Goal: Transaction & Acquisition: Purchase product/service

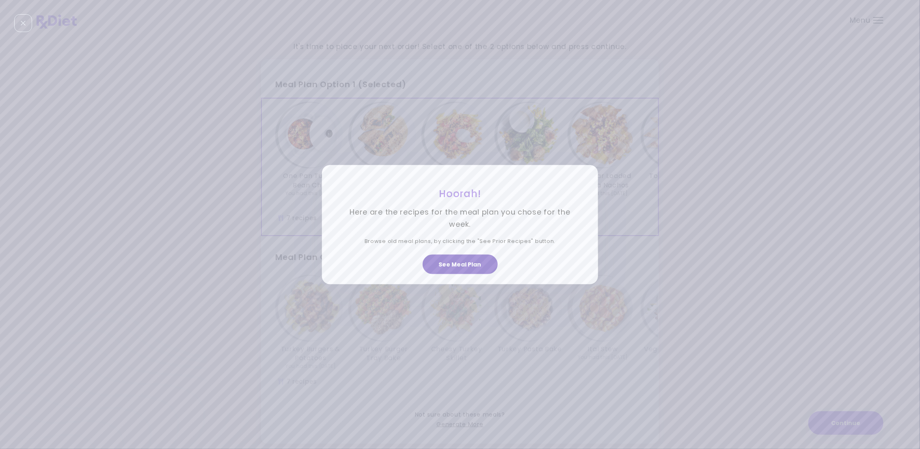
click at [480, 267] on button "See Meal Plan" at bounding box center [460, 264] width 75 height 19
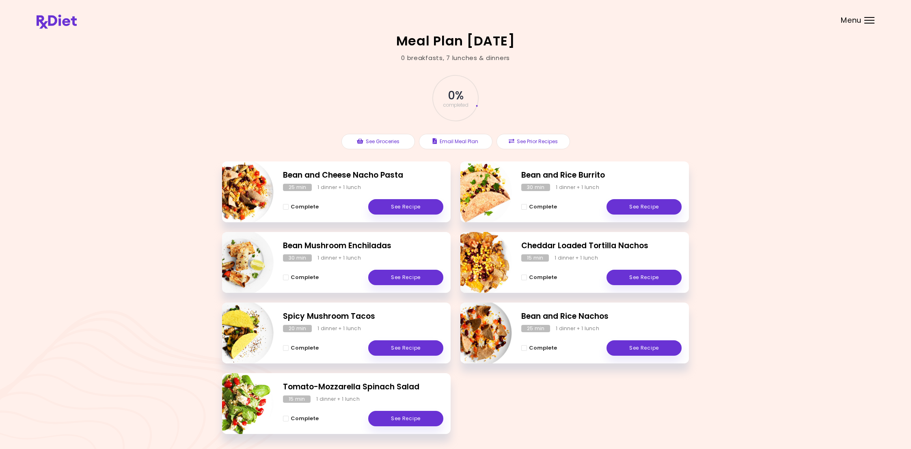
click at [874, 19] on header at bounding box center [455, 16] width 911 height 32
click at [870, 21] on div "Menu" at bounding box center [869, 20] width 10 height 6
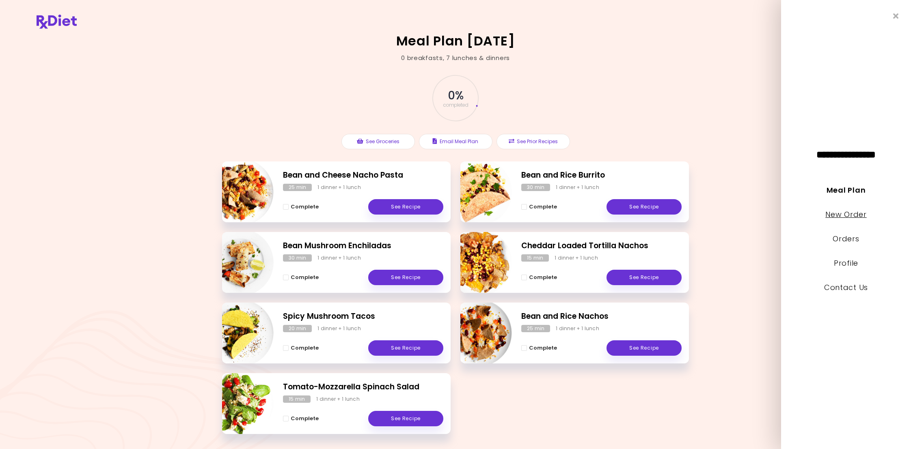
click at [855, 216] on link "New Order" at bounding box center [845, 214] width 41 height 10
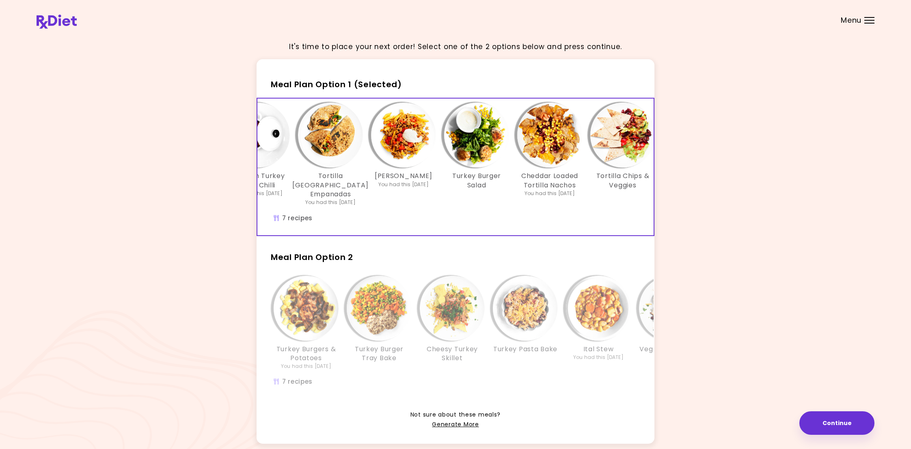
scroll to position [0, 139]
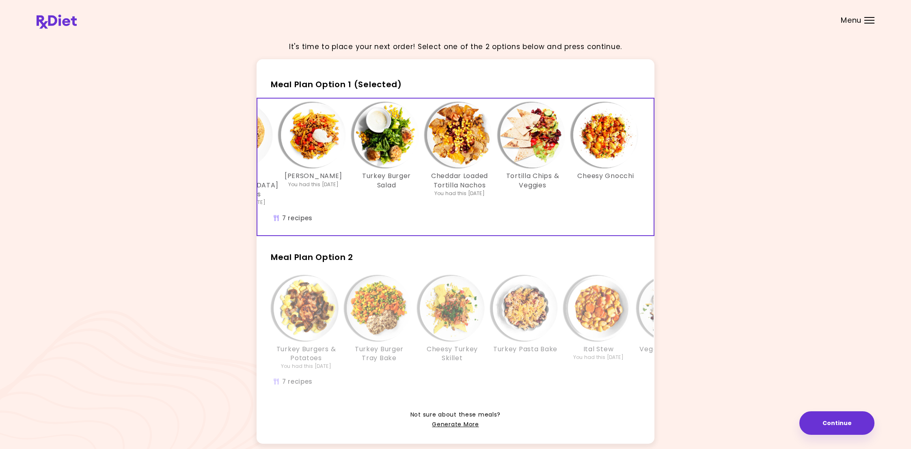
click at [628, 363] on div "Ital Stew You had this [DATE]" at bounding box center [598, 323] width 73 height 95
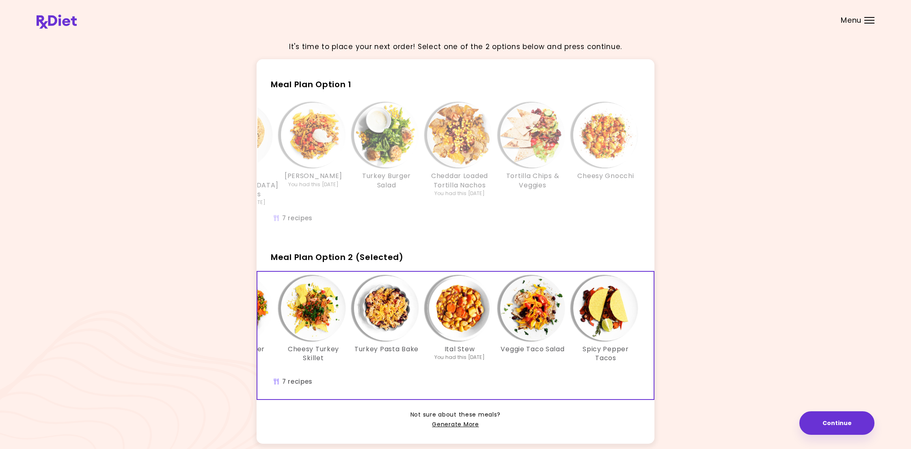
click at [472, 323] on img "Info - Ital Stew - Meal Plan Option 2 (Selected)" at bounding box center [459, 308] width 65 height 65
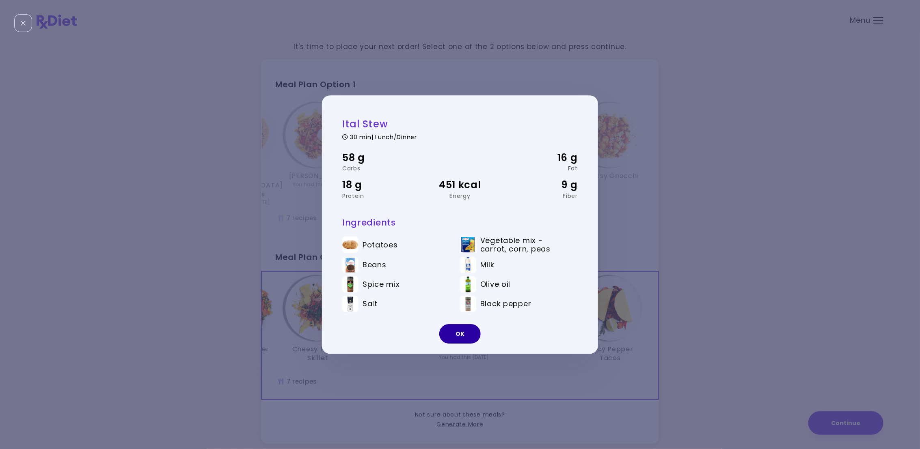
click at [459, 330] on button "OK" at bounding box center [459, 333] width 41 height 19
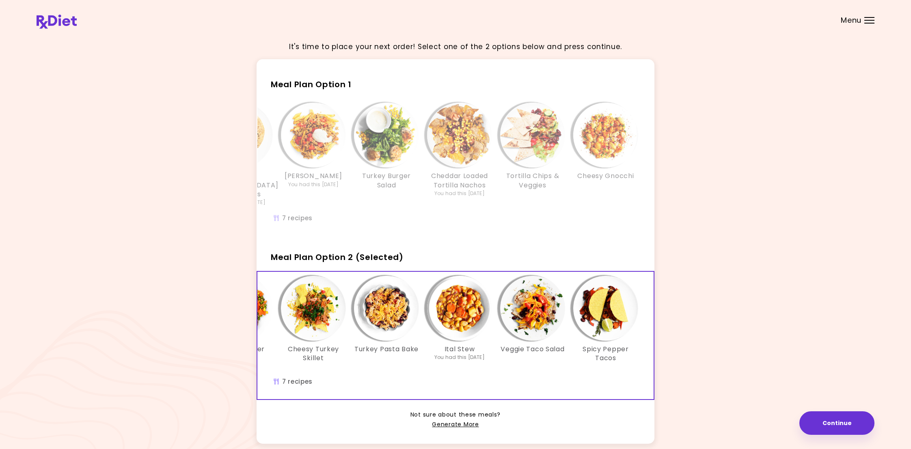
click at [396, 328] on img "Info - Turkey Pasta Bake - Meal Plan Option 2 (Selected)" at bounding box center [386, 308] width 65 height 65
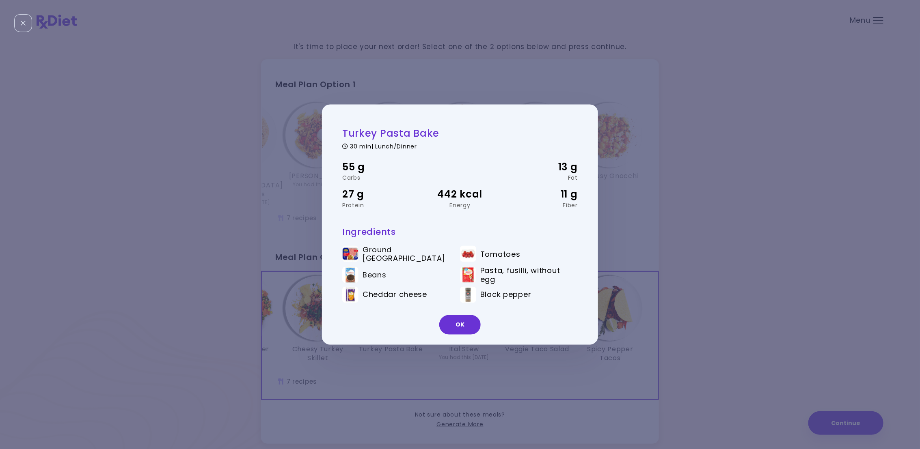
click at [760, 234] on div "Turkey Pasta Bake 30 min | Lunch/Dinner 55 g Carbs 13 g Fat 27 g Protein 442 kc…" at bounding box center [460, 224] width 920 height 449
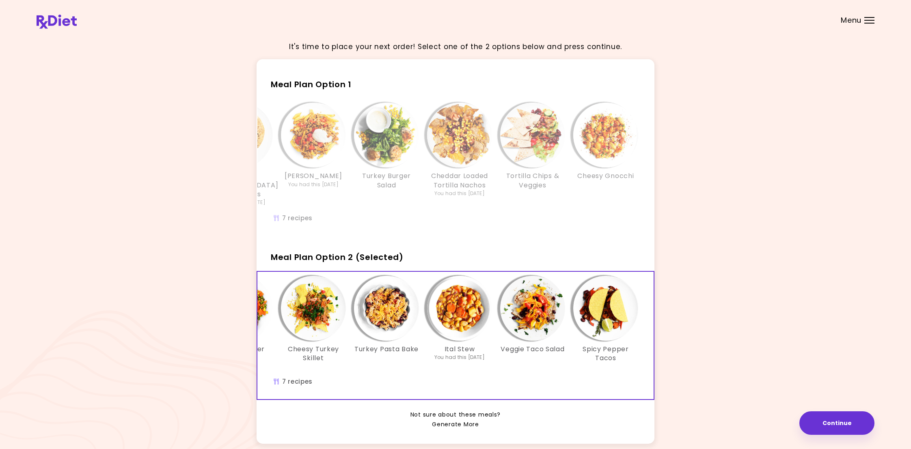
click at [470, 430] on link "Generate More" at bounding box center [455, 425] width 47 height 10
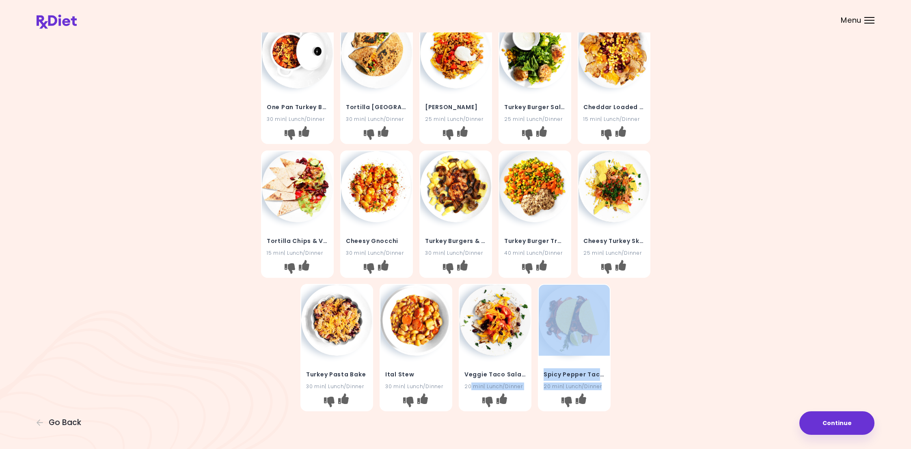
scroll to position [157, 0]
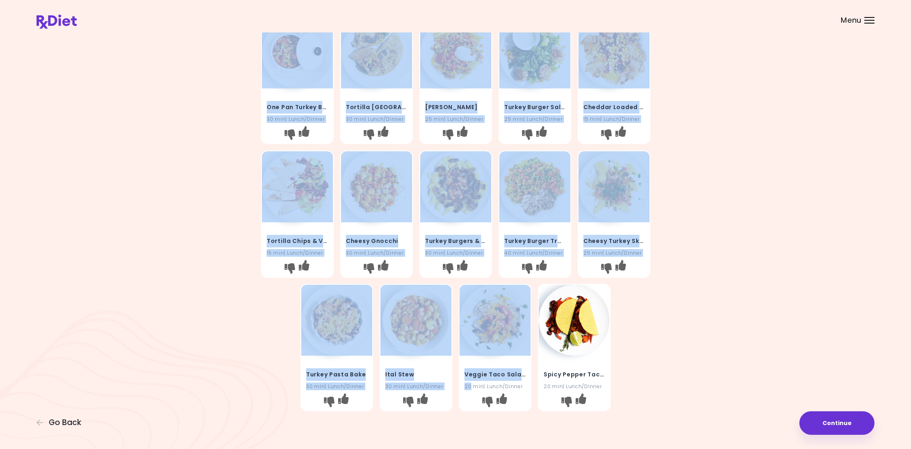
click at [626, 449] on html "**********" at bounding box center [455, 202] width 911 height 496
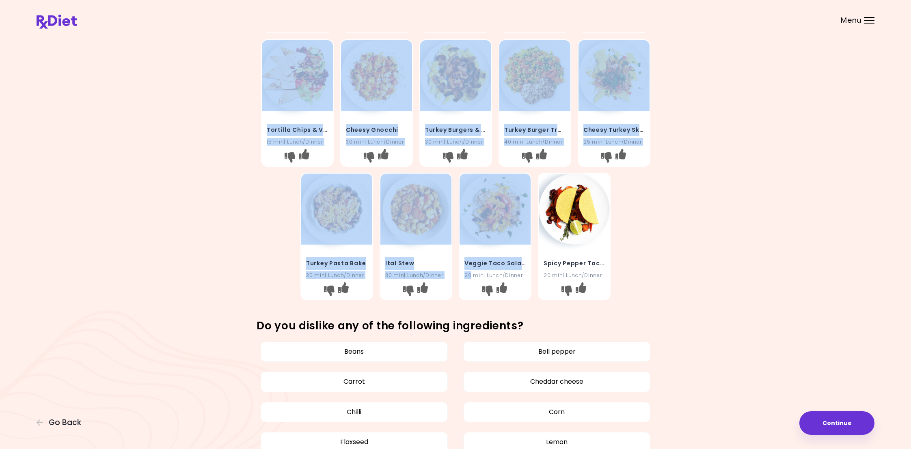
click at [890, 306] on div "Provide Feedback One Pan Turkey Bean Chilli 30 min | Lunch/Dinner Tortilla [GEO…" at bounding box center [455, 293] width 911 height 901
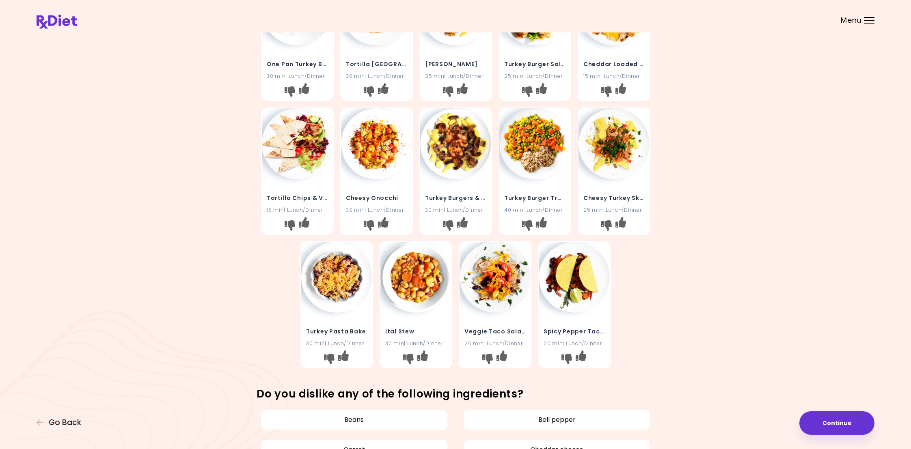
scroll to position [0, 0]
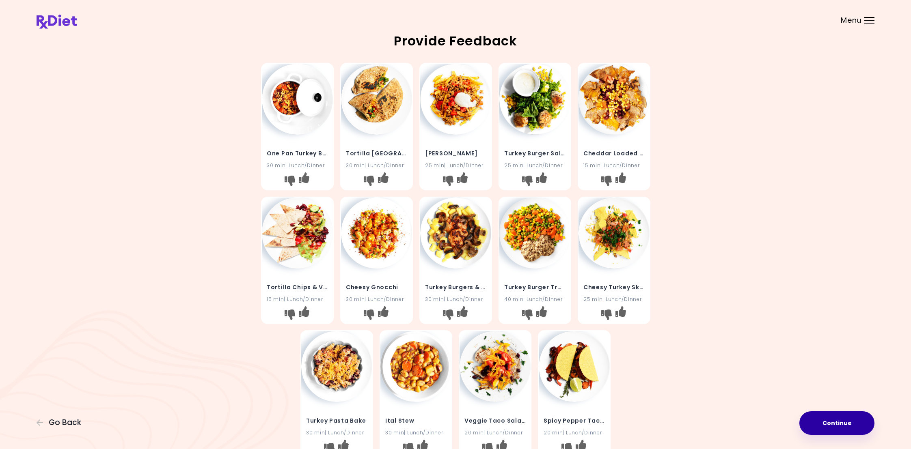
click at [829, 420] on button "Continue" at bounding box center [836, 424] width 75 height 24
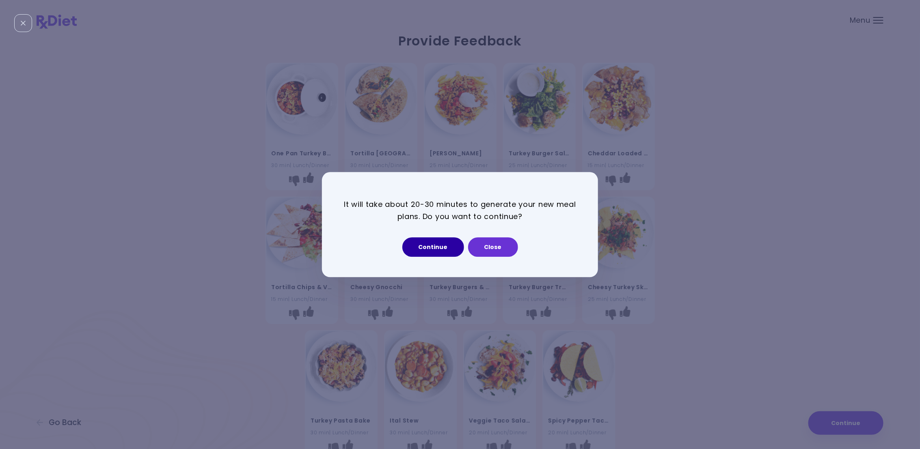
click at [450, 251] on button "Continue" at bounding box center [433, 246] width 62 height 19
select select "*"
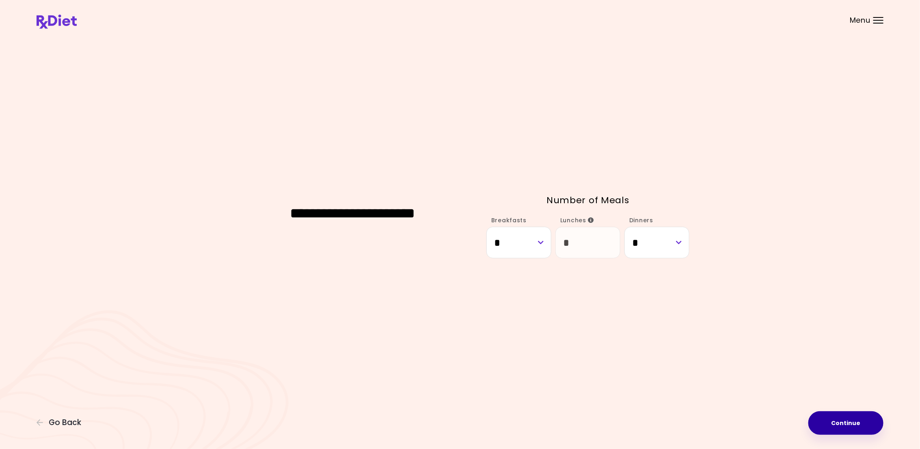
click at [854, 426] on button "Continue" at bounding box center [845, 424] width 75 height 24
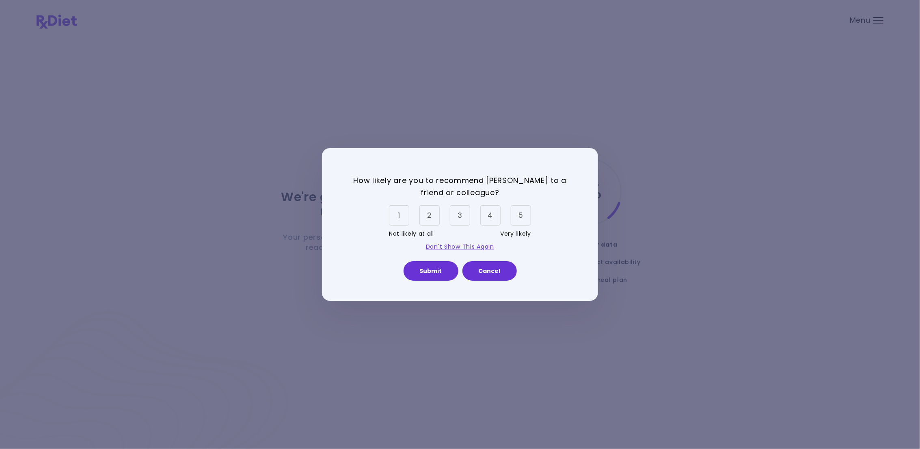
click at [521, 217] on div "5" at bounding box center [521, 215] width 20 height 20
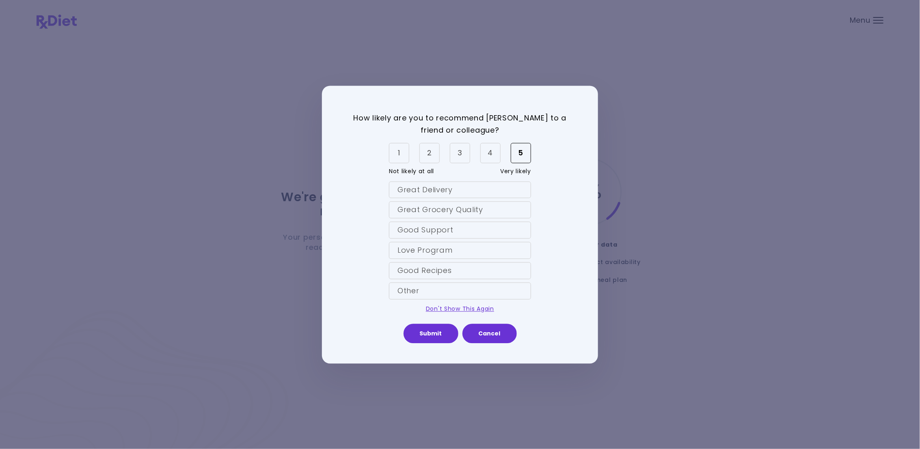
click at [475, 272] on div "Good Recipes" at bounding box center [460, 270] width 142 height 17
click at [454, 310] on link "Don't Show This Again" at bounding box center [460, 309] width 68 height 8
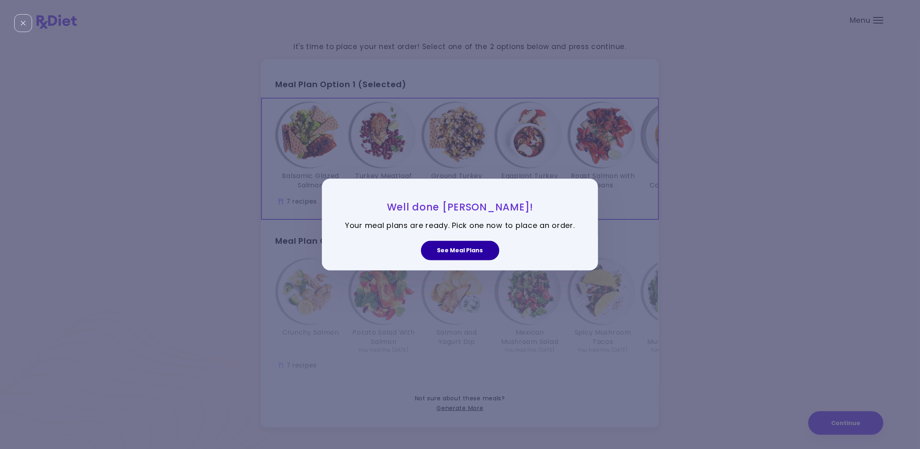
click at [480, 246] on button "See Meal Plans" at bounding box center [460, 250] width 78 height 19
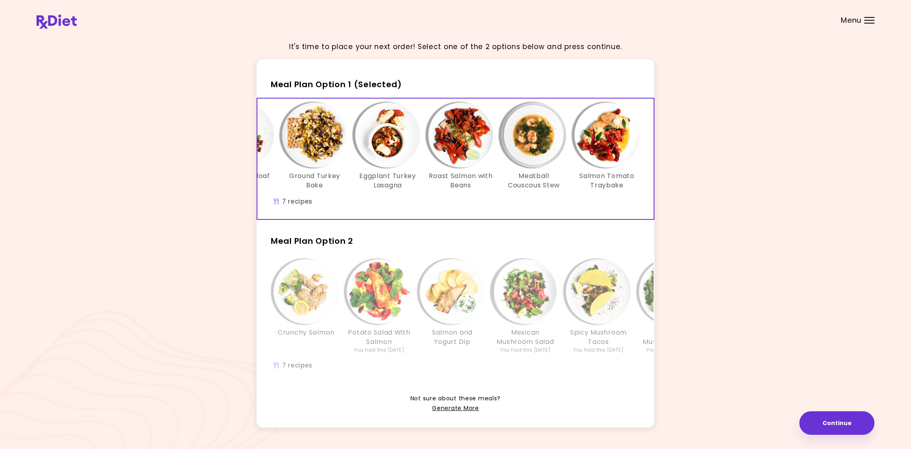
scroll to position [0, 139]
click at [621, 362] on div "Crunchy Salmon Potato Salad With Salmon You had this [DATE] Salmon and Yogurt D…" at bounding box center [524, 310] width 511 height 103
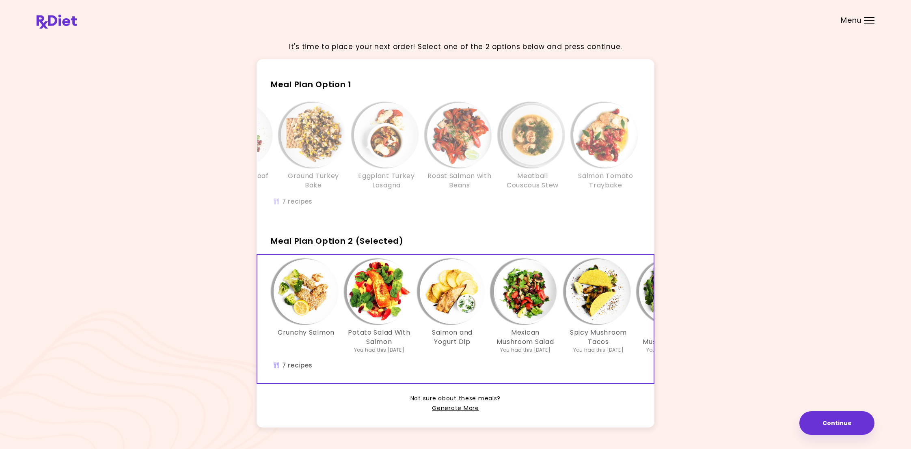
click at [654, 384] on div "Crunchy Salmon Potato Salad With Salmon You had this [DATE] Salmon and Yogurt D…" at bounding box center [456, 318] width 398 height 129
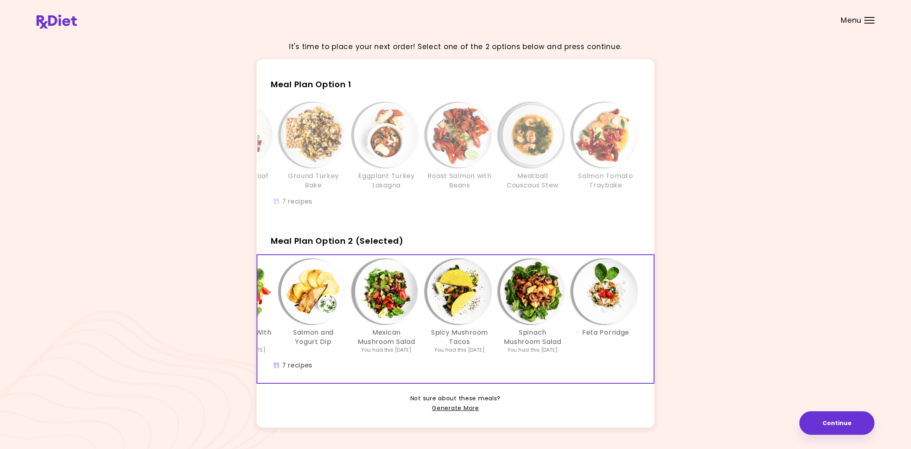
click at [381, 308] on img "Info - Mexican Mushroom Salad - Meal Plan Option 2 (Selected)" at bounding box center [386, 291] width 65 height 65
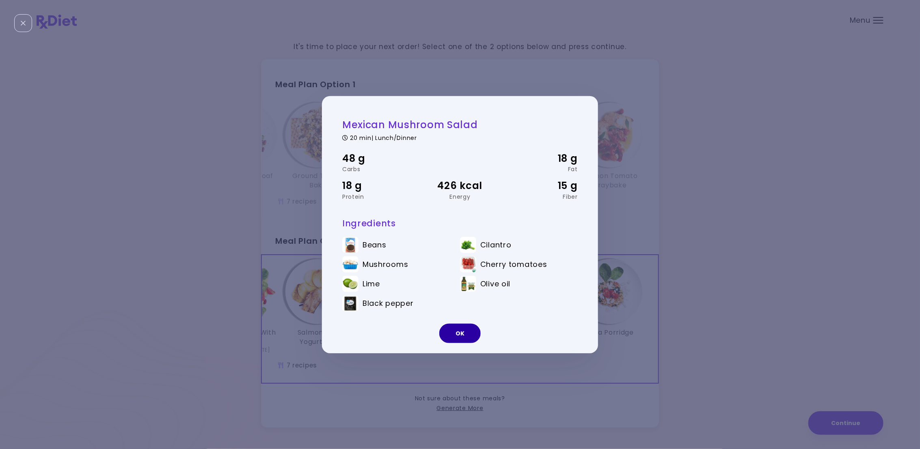
click at [461, 337] on button "OK" at bounding box center [459, 333] width 41 height 19
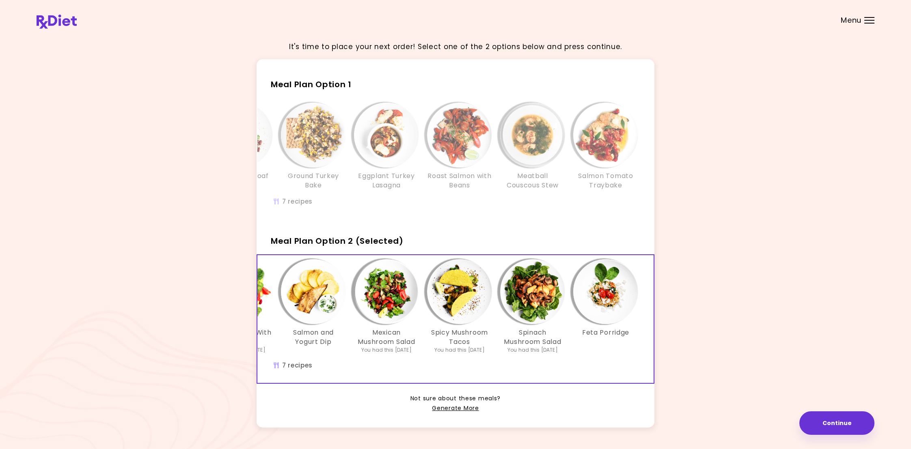
click at [607, 317] on img "Info - Feta Porridge - Meal Plan Option 2 (Selected)" at bounding box center [605, 291] width 65 height 65
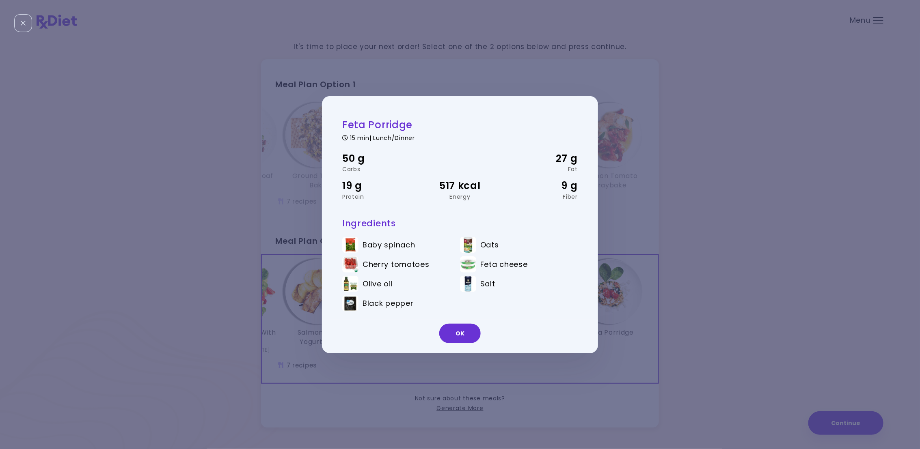
click at [537, 360] on div "Feta Porridge 15 min | Lunch/Dinner 50 g Carbs 27 g Fat 19 g Protein 517 kcal E…" at bounding box center [460, 224] width 920 height 449
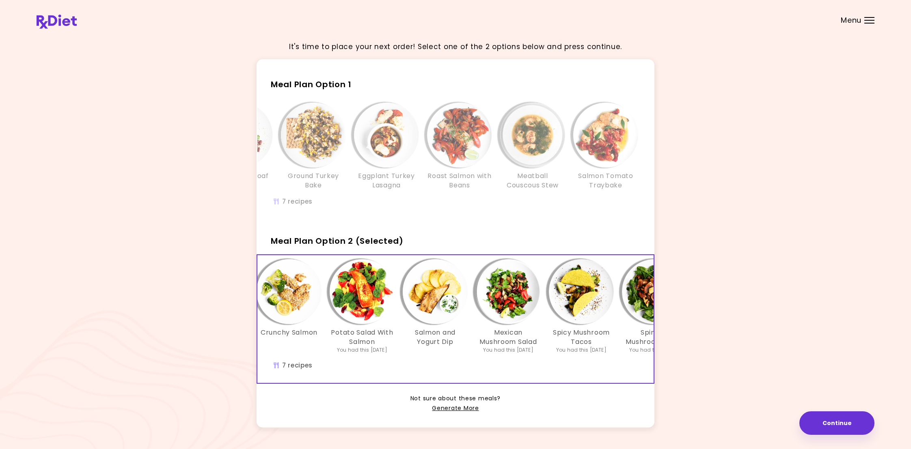
scroll to position [0, 0]
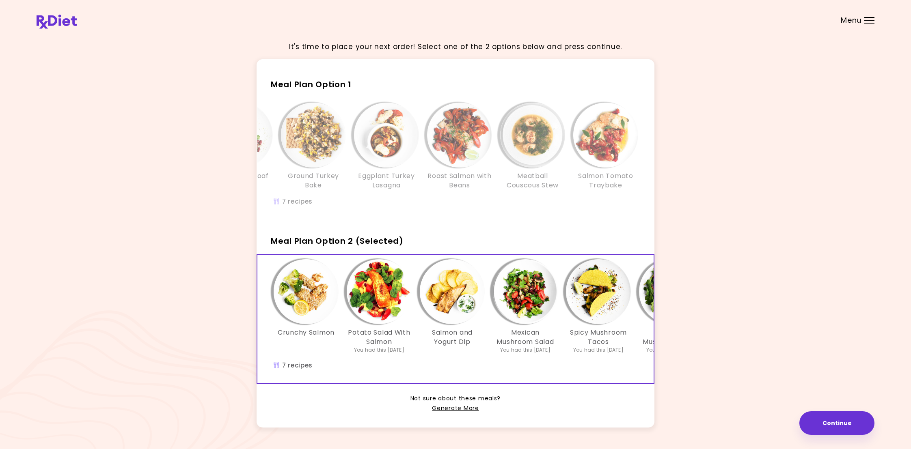
click at [390, 317] on img "Info - Potato Salad With Salmon - Meal Plan Option 2 (Selected)" at bounding box center [379, 291] width 65 height 65
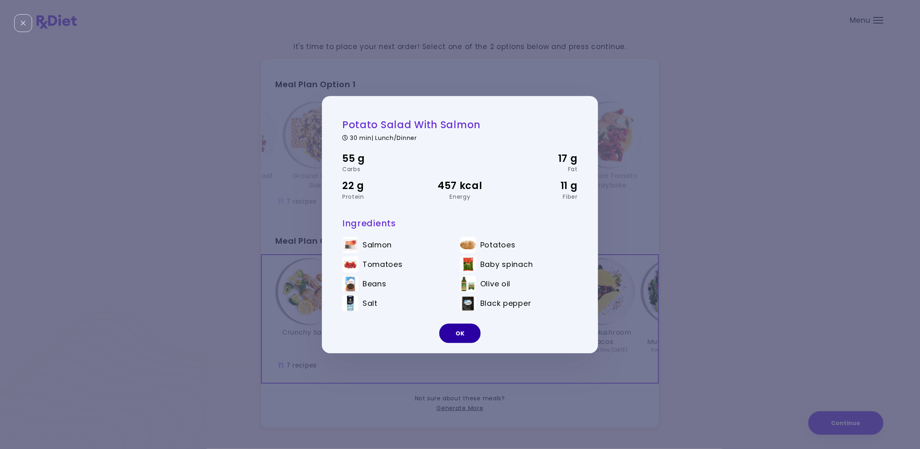
click at [451, 334] on button "OK" at bounding box center [459, 333] width 41 height 19
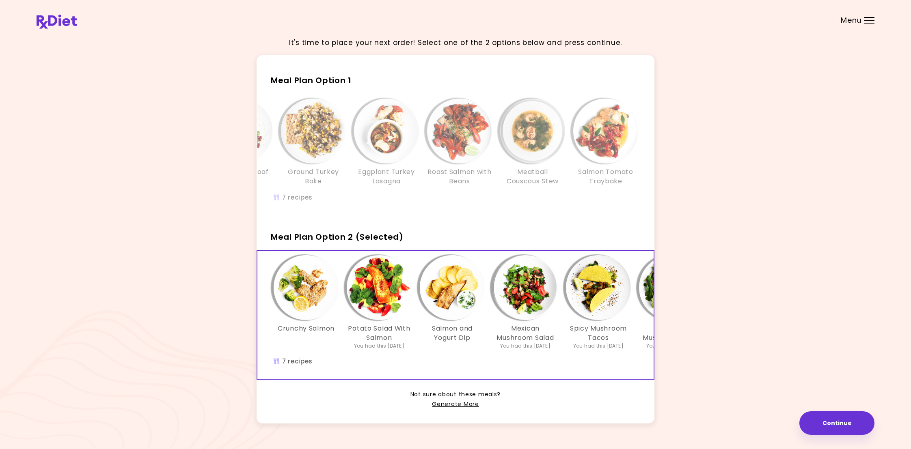
scroll to position [5, 0]
click at [458, 302] on img "Info - Salmon and Yogurt Dip - Meal Plan Option 2 (Selected)" at bounding box center [452, 286] width 65 height 65
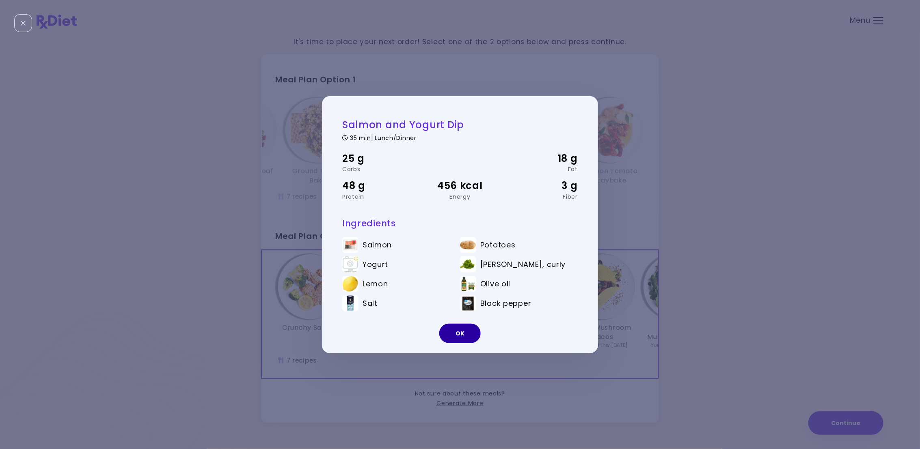
click at [467, 334] on button "OK" at bounding box center [459, 333] width 41 height 19
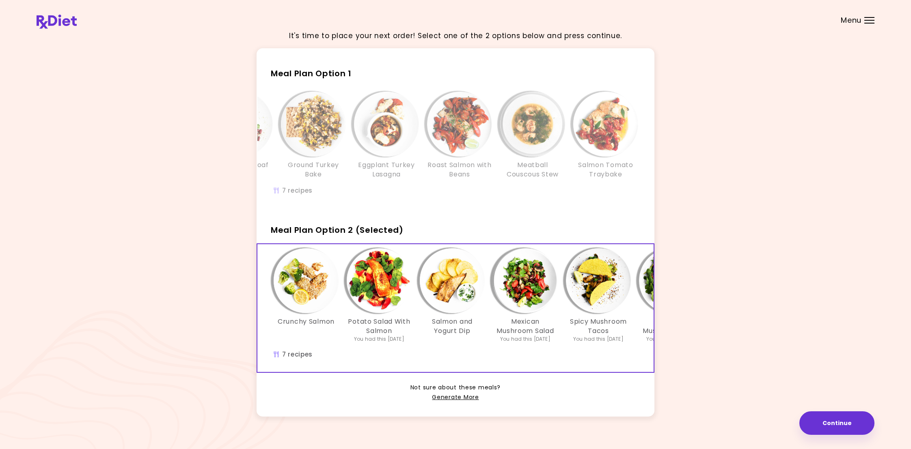
scroll to position [12, 0]
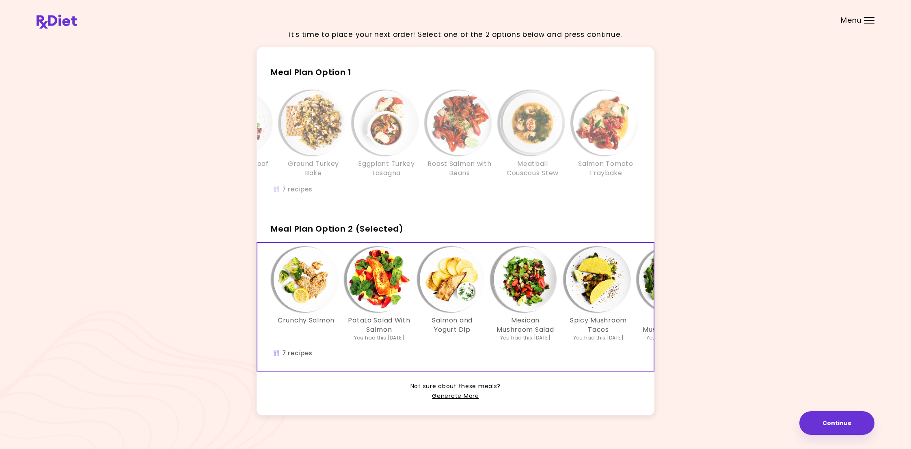
click at [602, 312] on img "Info - Spicy Mushroom Tacos - Meal Plan Option 2 (Selected)" at bounding box center [598, 279] width 65 height 65
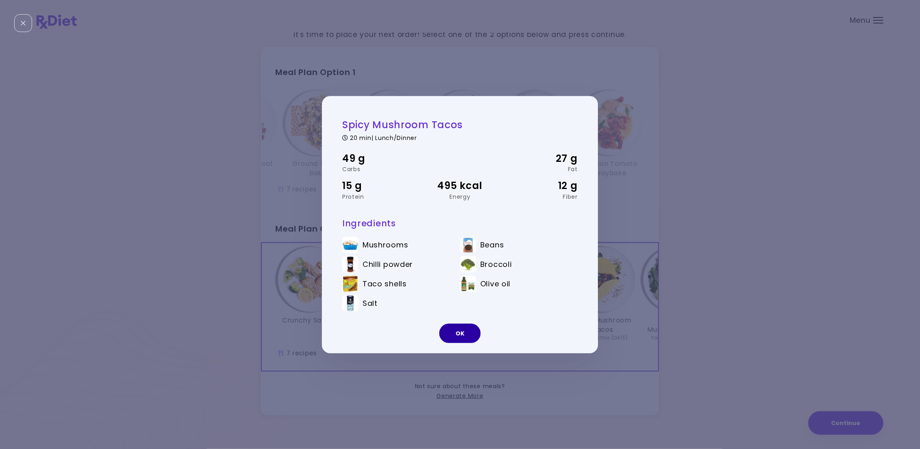
click at [468, 331] on button "OK" at bounding box center [459, 333] width 41 height 19
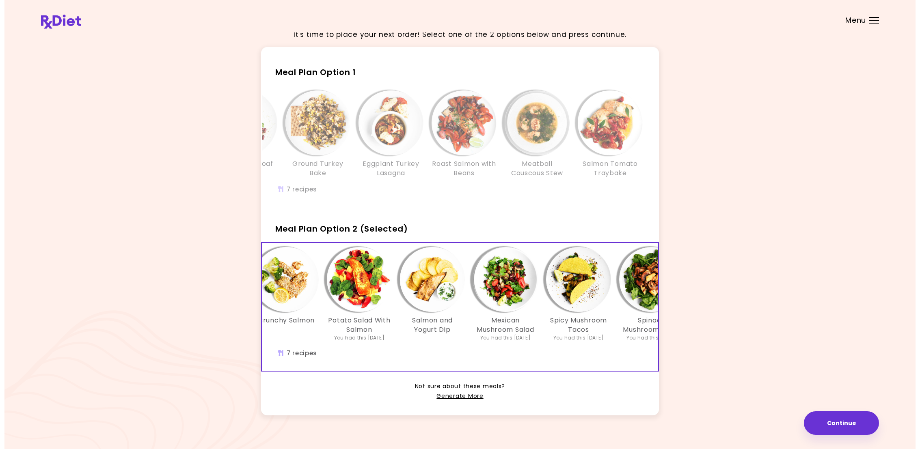
scroll to position [0, 0]
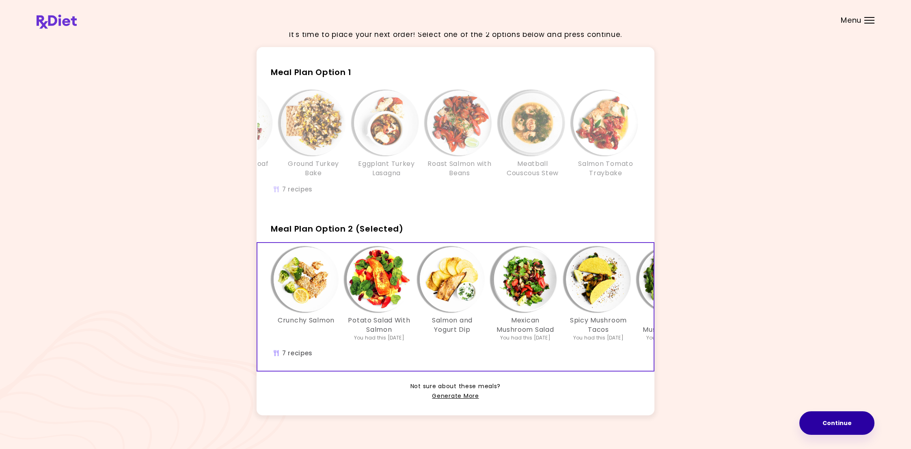
click at [861, 422] on button "Continue" at bounding box center [836, 424] width 75 height 24
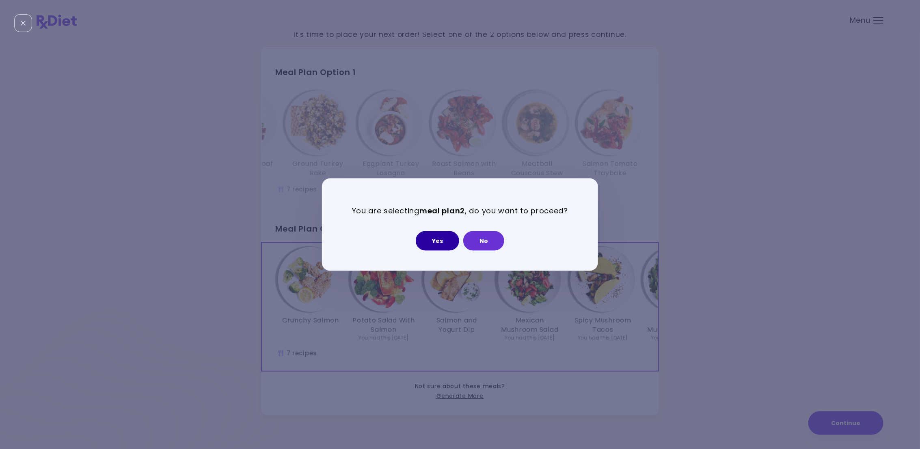
click at [442, 239] on button "Yes" at bounding box center [437, 240] width 43 height 19
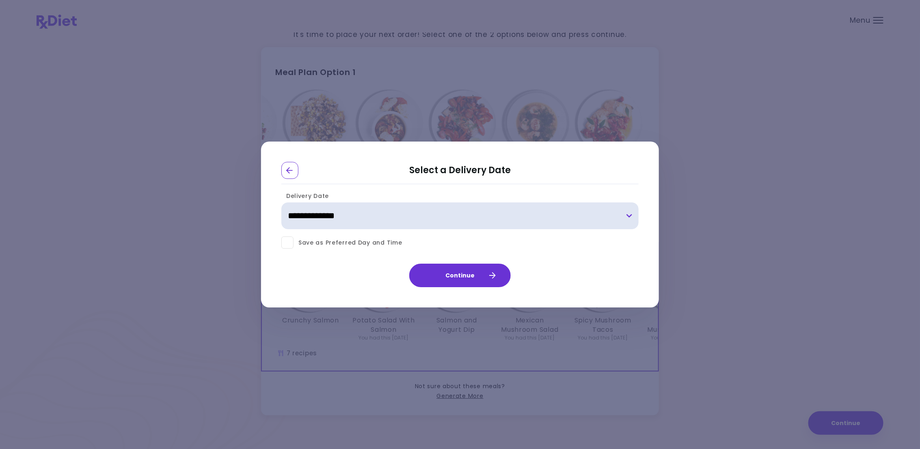
click at [627, 217] on select "**********" at bounding box center [459, 216] width 357 height 27
select select "**********"
click at [281, 203] on select "**********" at bounding box center [459, 216] width 357 height 27
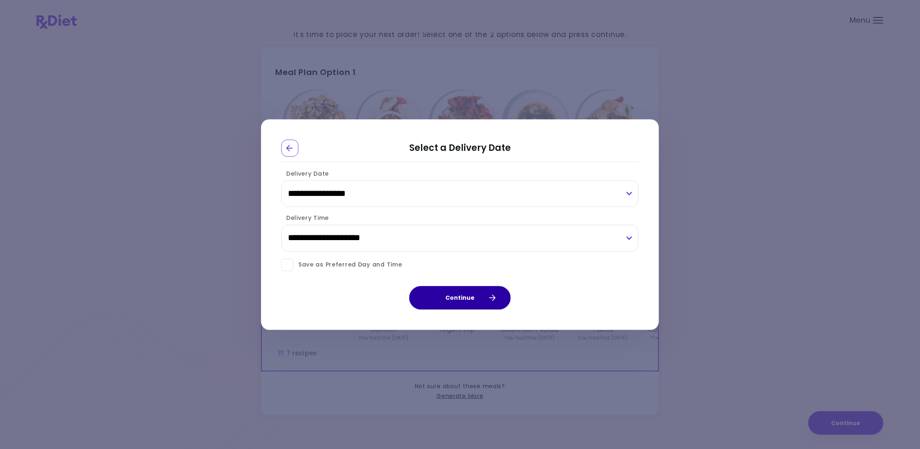
click at [492, 298] on icon "button" at bounding box center [492, 298] width 6 height 6
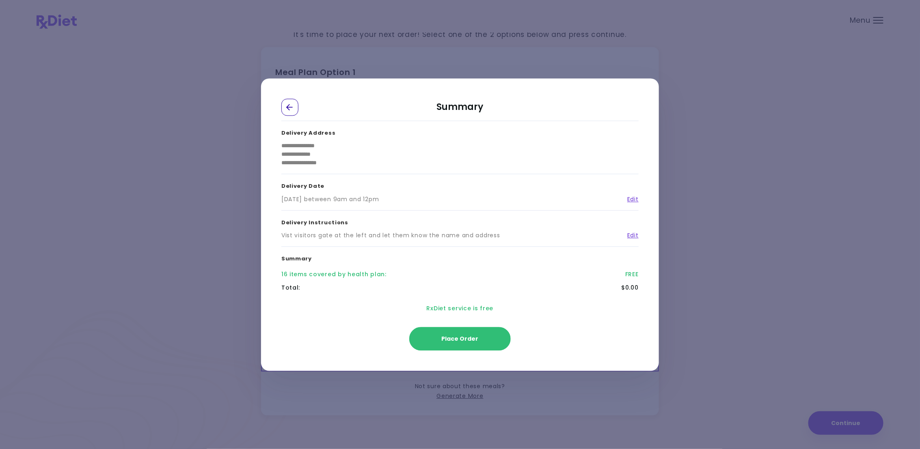
click at [285, 106] on div "Go Back" at bounding box center [289, 107] width 17 height 17
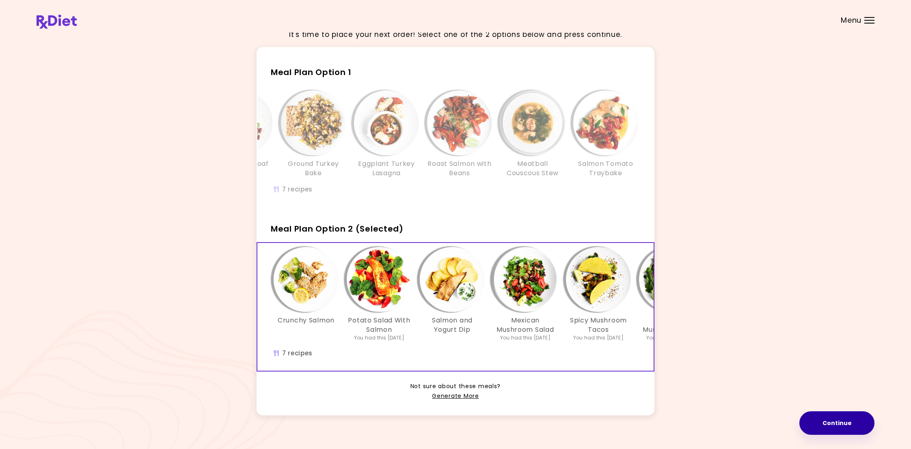
click at [850, 420] on button "Continue" at bounding box center [836, 424] width 75 height 24
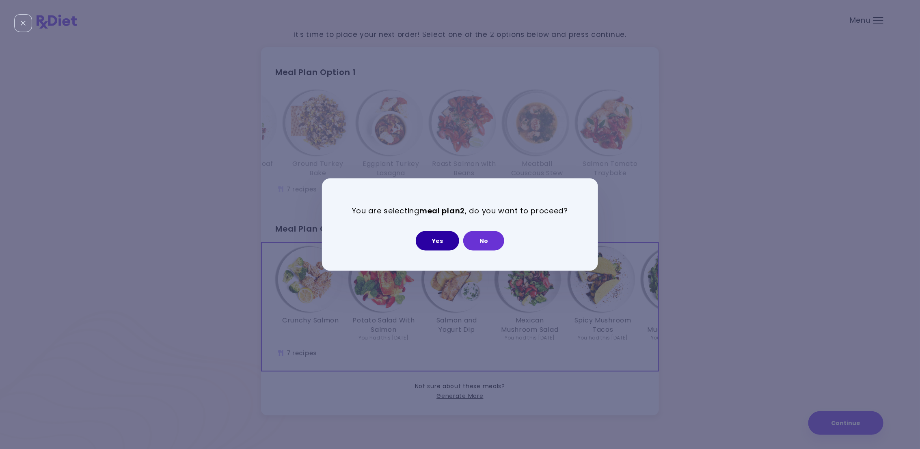
click at [433, 234] on button "Yes" at bounding box center [437, 240] width 43 height 19
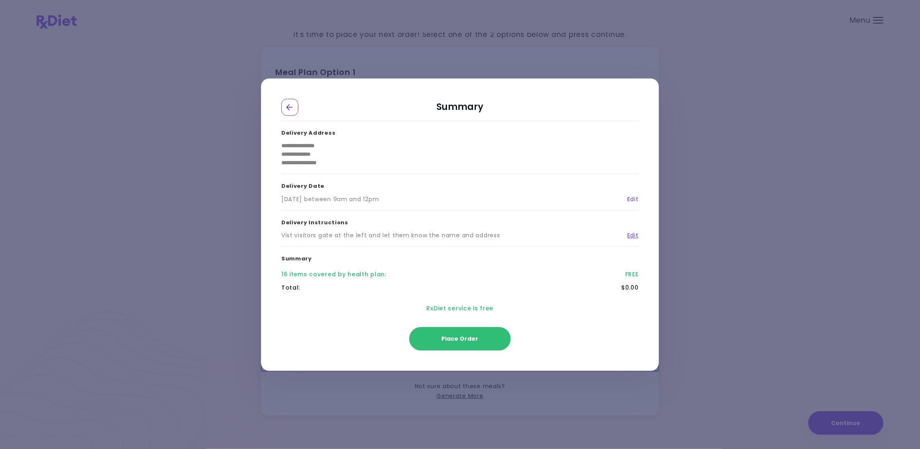
click at [635, 198] on link "Edit" at bounding box center [629, 199] width 17 height 9
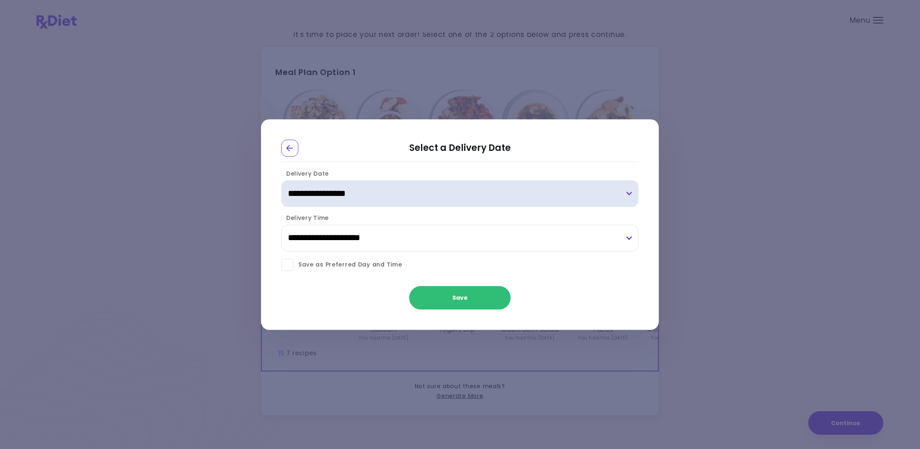
click at [626, 191] on select "**********" at bounding box center [459, 194] width 357 height 27
select select "**********"
click at [281, 181] on select "**********" at bounding box center [459, 194] width 357 height 27
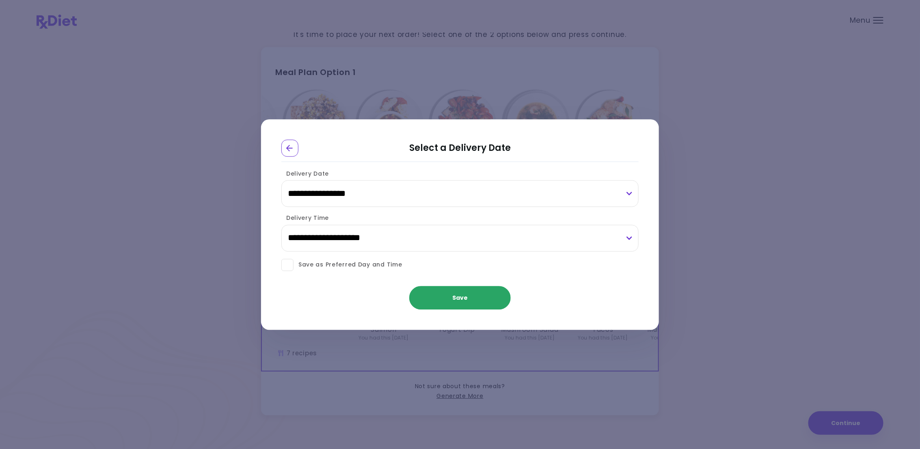
click at [452, 302] on button "Save" at bounding box center [459, 298] width 101 height 24
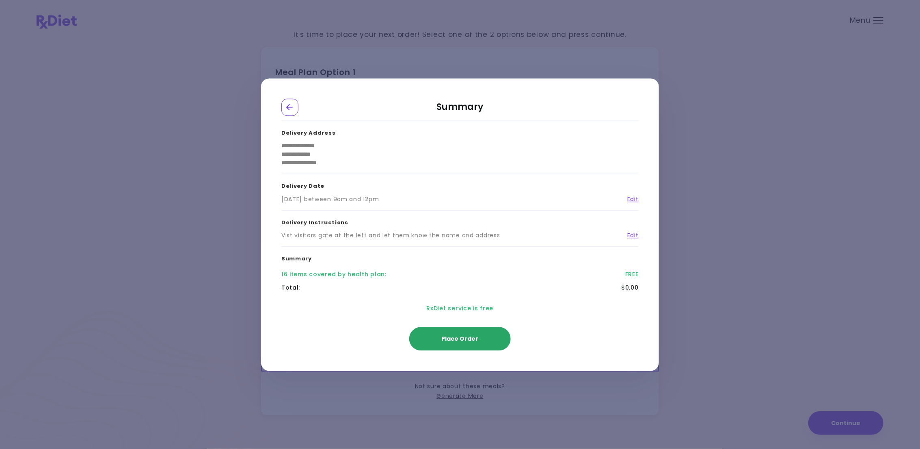
click at [456, 341] on span "Place Order" at bounding box center [460, 339] width 37 height 8
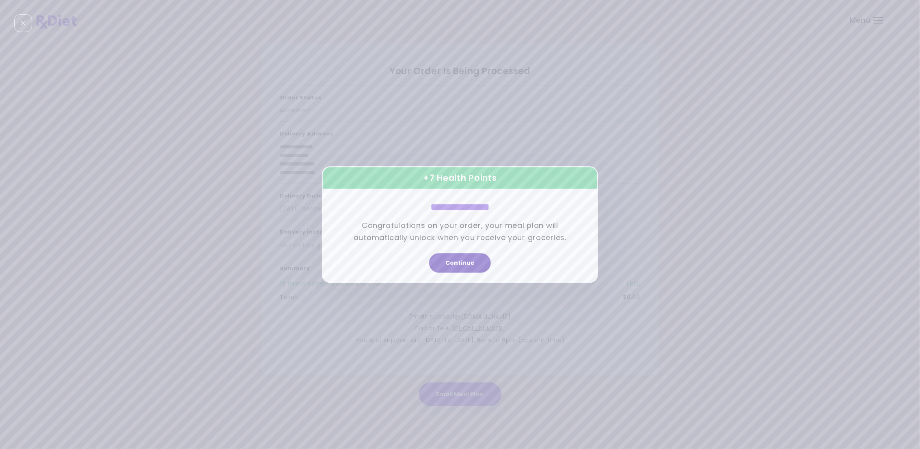
click at [455, 259] on button "Continue" at bounding box center [460, 262] width 62 height 19
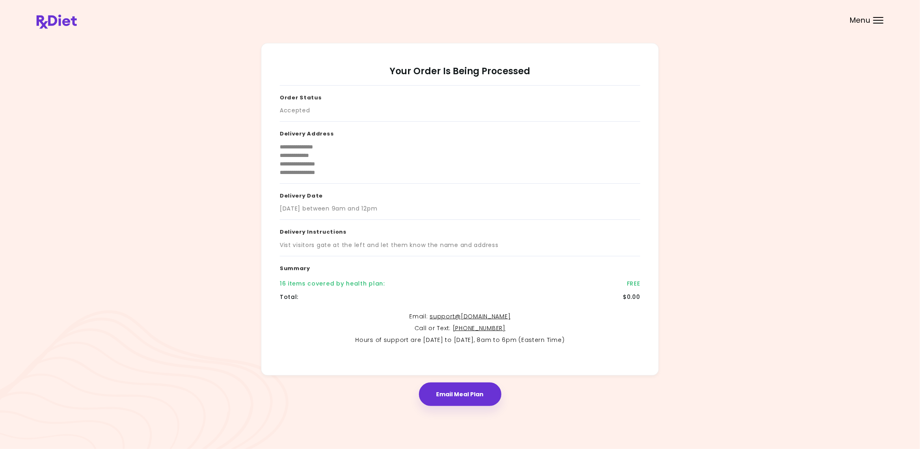
drag, startPoint x: 470, startPoint y: 341, endPoint x: 466, endPoint y: 349, distance: 8.7
click at [469, 345] on p "Hours of support are [DATE] to [DATE], 8am to 6pm (Eastern Time)" at bounding box center [460, 341] width 360 height 10
click at [460, 392] on button "Email Meal Plan" at bounding box center [460, 395] width 82 height 24
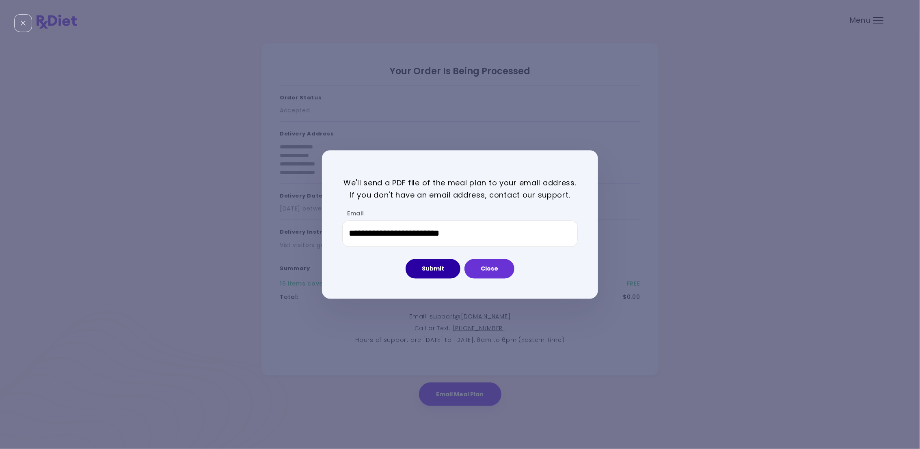
click at [440, 270] on button "Submit" at bounding box center [432, 268] width 55 height 19
